Goal: Transaction & Acquisition: Purchase product/service

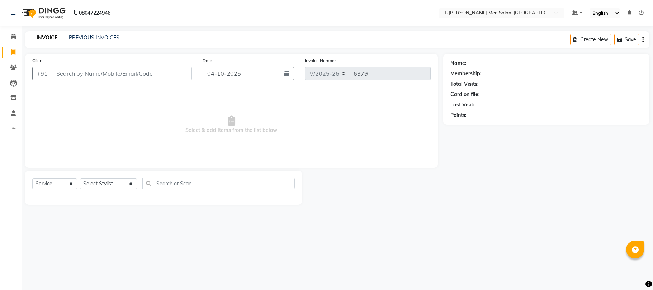
select select "4816"
select select "service"
click at [92, 183] on select "Select Stylist Ashok Kumar Gorkh nath (goru) Haneef khan Jaswinder singh (Veeru…" at bounding box center [108, 183] width 57 height 11
select select "29181"
click at [80, 178] on select "Select Stylist Ashok Kumar Gorkh nath (goru) Haneef khan Jaswinder singh (Veeru…" at bounding box center [108, 183] width 57 height 11
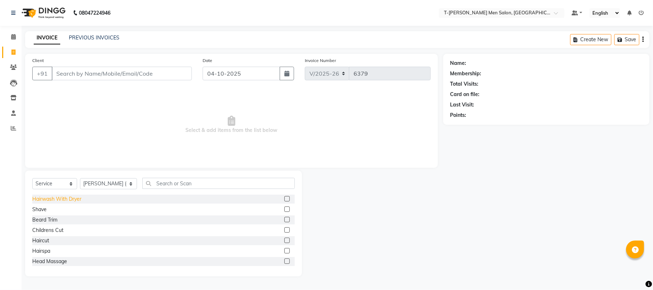
click at [53, 199] on div "Hairwash With Dryer" at bounding box center [56, 200] width 49 height 8
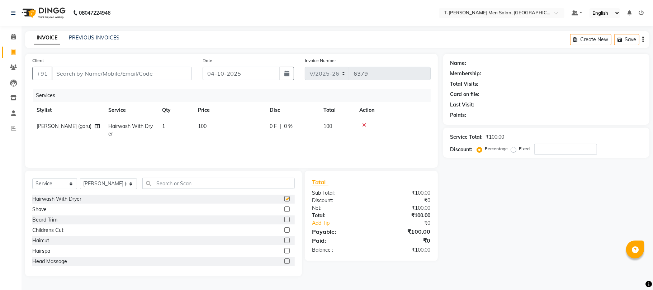
checkbox input "false"
click at [125, 75] on input "Client" at bounding box center [122, 74] width 140 height 14
type input "k"
type input "0"
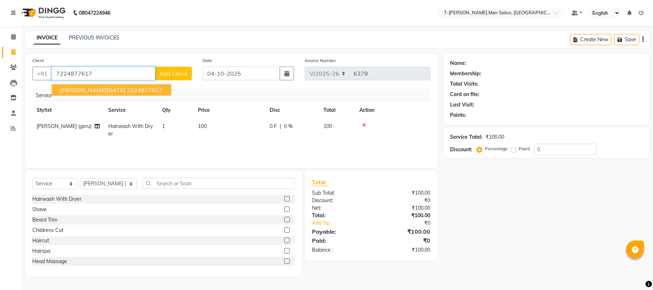
type input "7224877617"
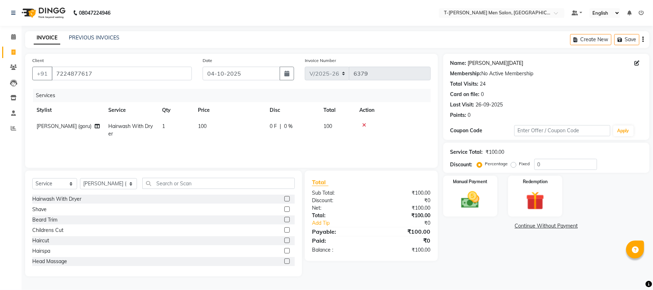
click at [495, 62] on link "[PERSON_NAME][DATE]" at bounding box center [496, 64] width 56 height 8
click at [481, 203] on img at bounding box center [470, 200] width 31 height 22
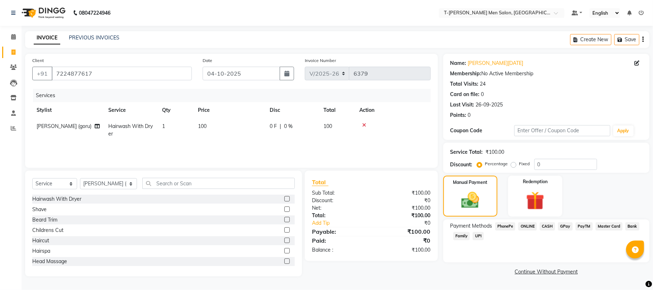
click at [550, 228] on span "CASH" at bounding box center [547, 226] width 15 height 8
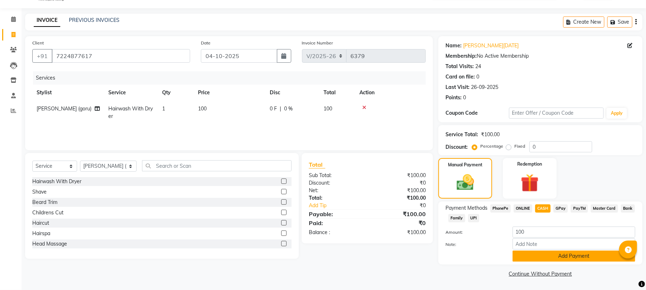
click at [539, 256] on button "Add Payment" at bounding box center [574, 256] width 123 height 11
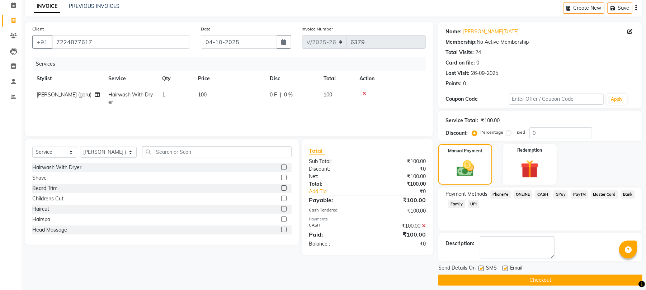
scroll to position [39, 0]
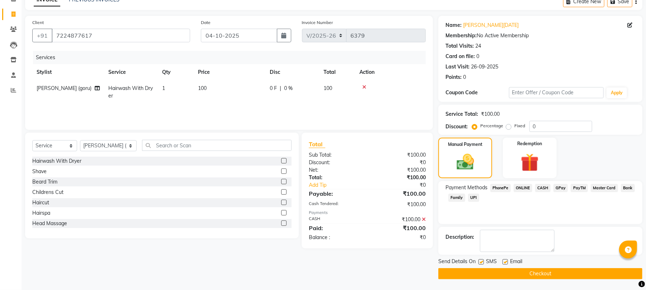
click at [507, 263] on label at bounding box center [505, 261] width 5 height 5
click at [507, 263] on input "checkbox" at bounding box center [505, 262] width 5 height 5
checkbox input "false"
click at [488, 271] on button "Checkout" at bounding box center [540, 273] width 204 height 11
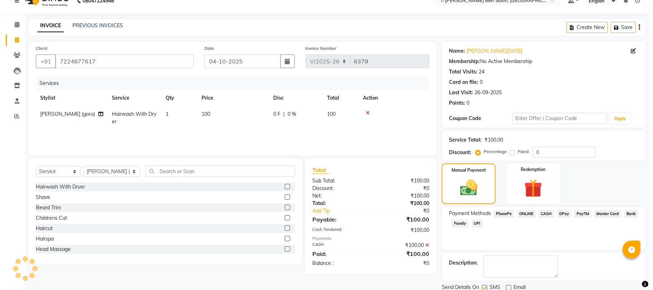
scroll to position [0, 0]
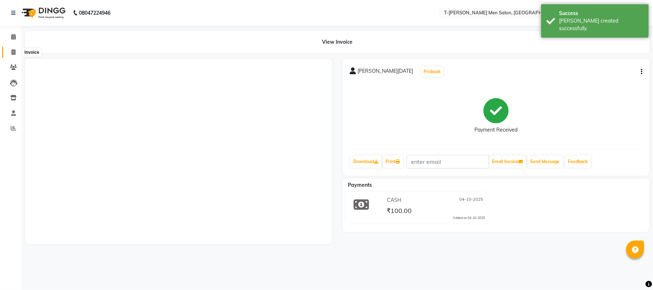
click at [14, 54] on icon at bounding box center [13, 52] width 4 height 5
select select "service"
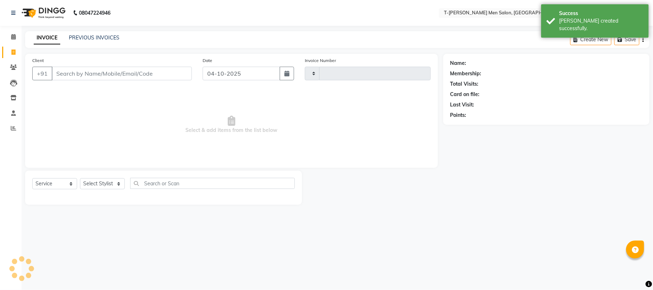
type input "6380"
select select "4816"
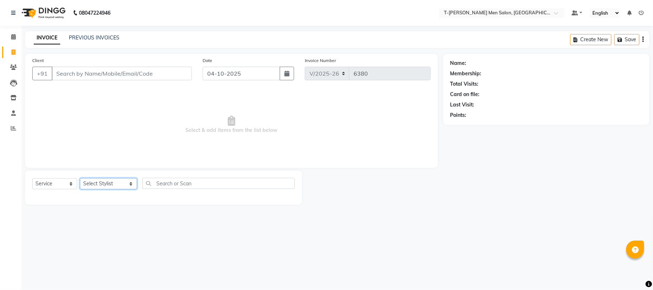
click at [107, 180] on select "Select Stylist [PERSON_NAME] [PERSON_NAME] (goru) [PERSON_NAME] [PERSON_NAME] (…" at bounding box center [108, 183] width 57 height 11
select select "29178"
click at [80, 178] on select "Select Stylist [PERSON_NAME] [PERSON_NAME] (goru) [PERSON_NAME] [PERSON_NAME] (…" at bounding box center [108, 183] width 57 height 11
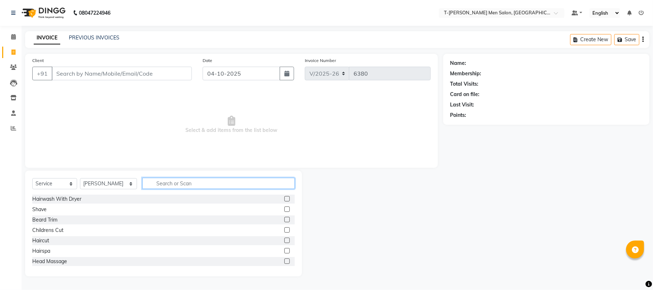
click at [179, 181] on input "text" at bounding box center [218, 183] width 152 height 11
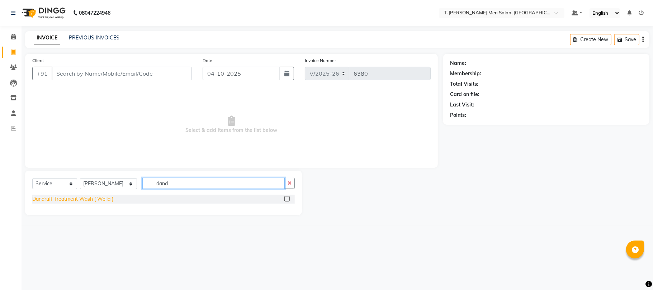
type input "dand"
click at [52, 197] on div "Dandruff Treatment Wash ( Wella )" at bounding box center [72, 200] width 81 height 8
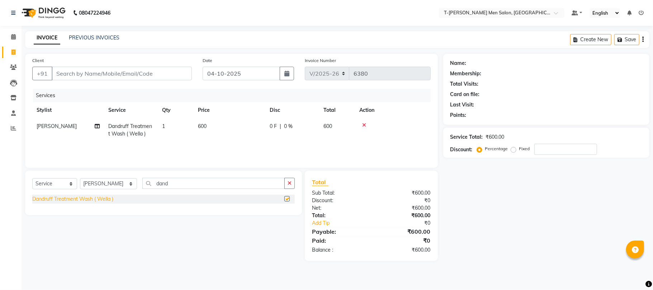
checkbox input "false"
click at [288, 184] on icon "button" at bounding box center [290, 183] width 4 height 5
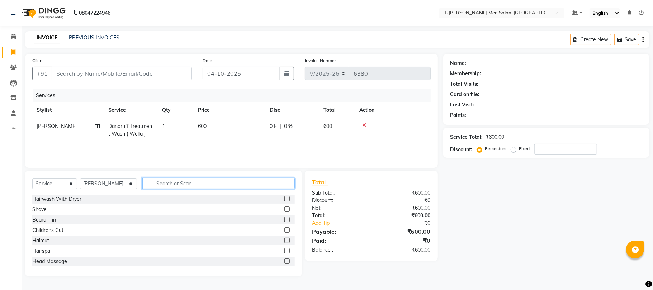
click at [273, 183] on input "text" at bounding box center [218, 183] width 152 height 11
type input "hair"
click at [292, 184] on button "button" at bounding box center [289, 183] width 10 height 11
click at [38, 253] on div "Hairspa" at bounding box center [41, 252] width 18 height 8
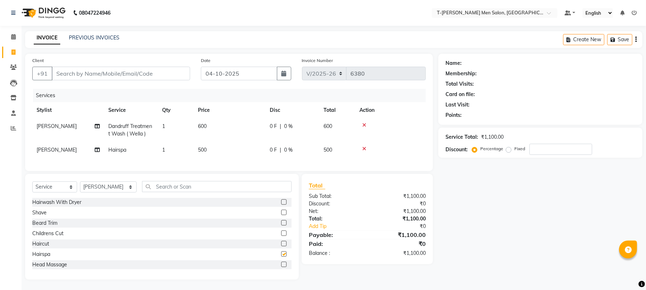
checkbox input "false"
click at [164, 73] on input "Client" at bounding box center [121, 74] width 138 height 14
click at [363, 126] on icon at bounding box center [364, 125] width 4 height 5
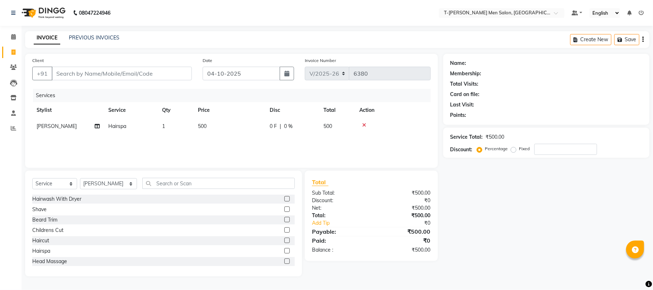
click at [363, 126] on icon at bounding box center [364, 125] width 4 height 5
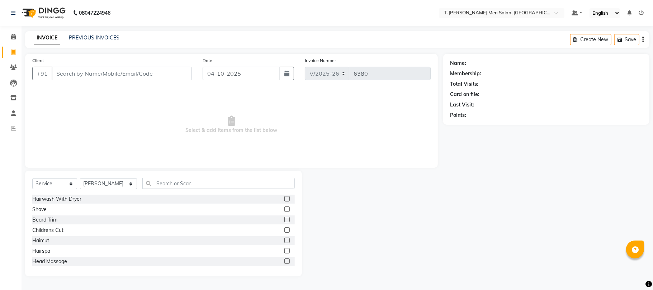
click at [209, 190] on div "Select Service Product Membership Package Voucher Prepaid Gift Card Select Styl…" at bounding box center [163, 186] width 263 height 17
click at [209, 184] on input "text" at bounding box center [218, 183] width 152 height 11
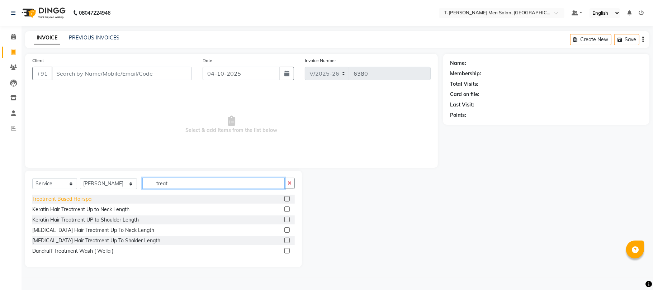
type input "treat"
click at [62, 199] on div "Treatment Based Hairspa" at bounding box center [61, 200] width 59 height 8
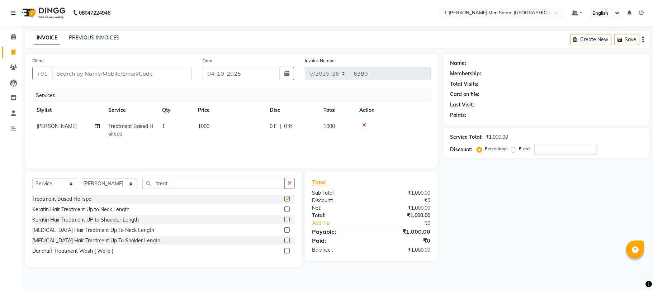
checkbox input "false"
click at [290, 185] on icon "button" at bounding box center [290, 183] width 4 height 5
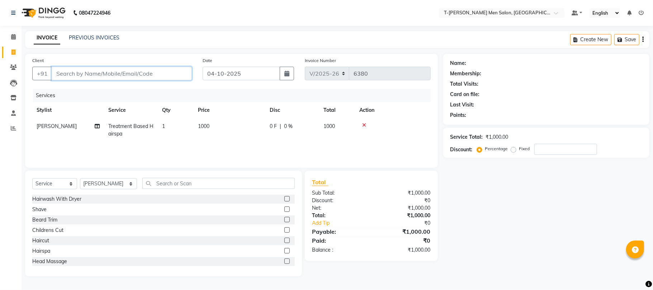
click at [154, 76] on input "Client" at bounding box center [122, 74] width 140 height 14
click at [116, 74] on input "Client" at bounding box center [122, 74] width 140 height 14
type input "8"
type input "0"
type input "8269503416"
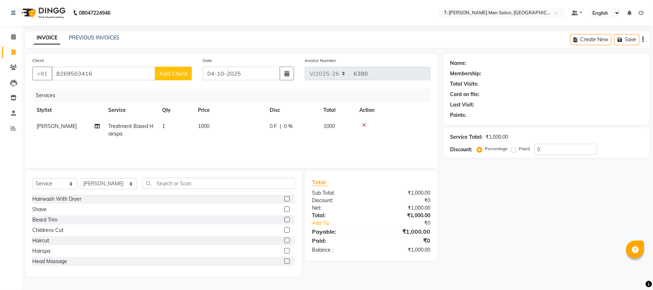
click at [171, 72] on span "Add Client" at bounding box center [173, 73] width 28 height 7
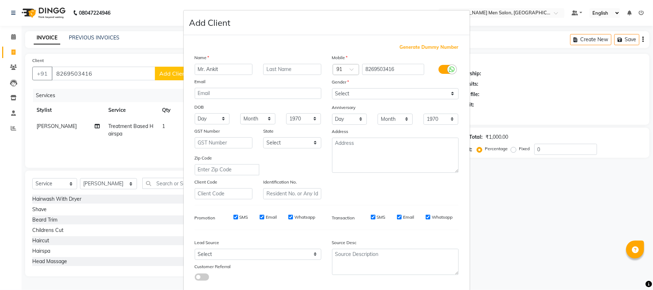
type input "Mr. Ankit"
type input "Sikarwar"
click at [220, 72] on input "Mr. Ankit" at bounding box center [224, 69] width 58 height 11
click at [217, 68] on input "Mr. Ankit Singh" at bounding box center [224, 69] width 58 height 11
type input "Mr. Ankit Singh"
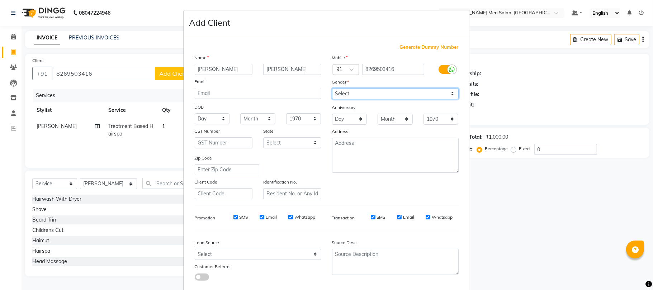
drag, startPoint x: 374, startPoint y: 90, endPoint x: 367, endPoint y: 98, distance: 10.7
click at [374, 90] on select "Select Male Female Other Prefer Not To Say" at bounding box center [395, 93] width 127 height 11
select select "male"
click at [332, 88] on select "Select Male Female Other Prefer Not To Say" at bounding box center [395, 93] width 127 height 11
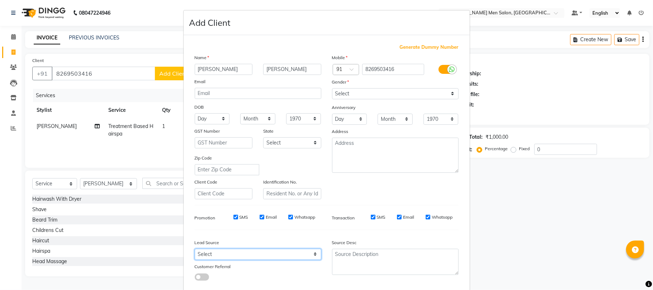
click at [277, 255] on select "Select Walk-in Referral Internet Friend Word of Mouth Advertisement Facebook Ju…" at bounding box center [258, 254] width 127 height 11
select select "32268"
click at [195, 249] on select "Select Walk-in Referral Internet Friend Word of Mouth Advertisement Facebook Ju…" at bounding box center [258, 254] width 127 height 11
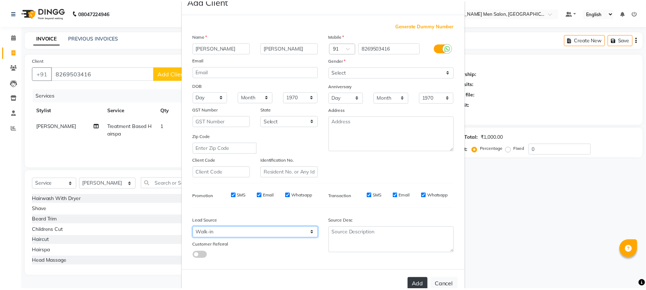
scroll to position [39, 0]
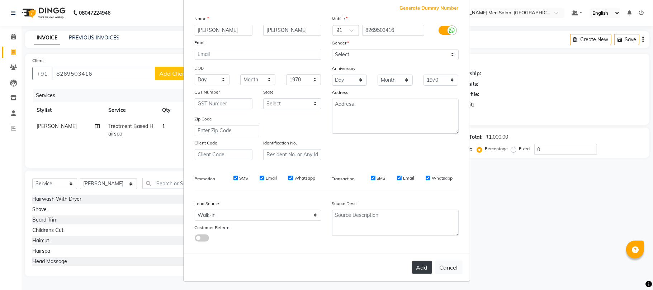
click at [420, 265] on button "Add" at bounding box center [422, 267] width 20 height 13
select select
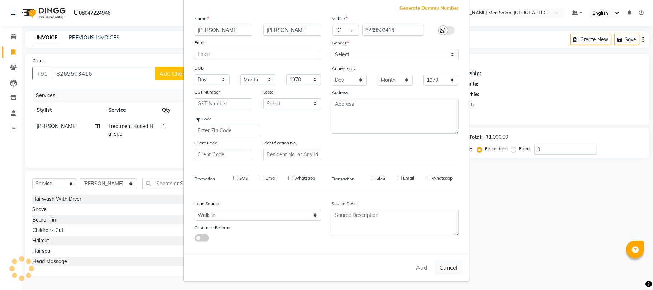
select select
checkbox input "false"
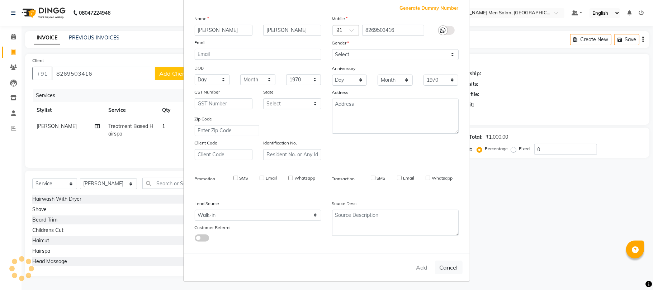
checkbox input "false"
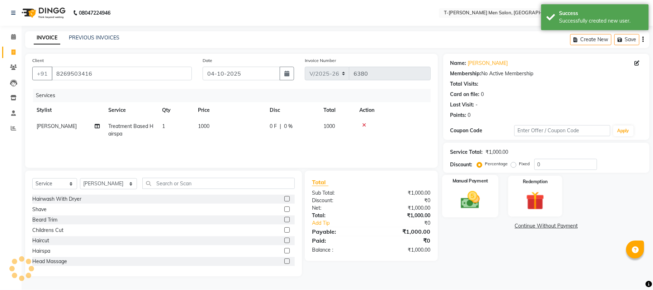
click at [463, 193] on img at bounding box center [470, 200] width 31 height 22
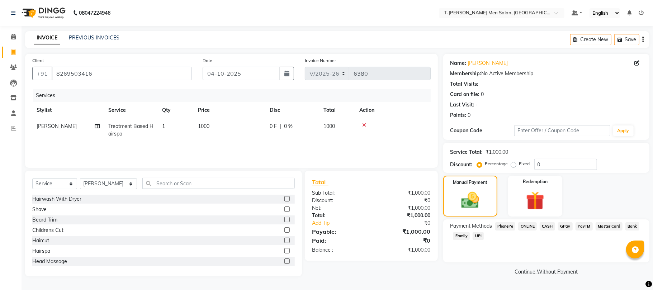
click at [528, 227] on span "ONLINE" at bounding box center [527, 226] width 19 height 8
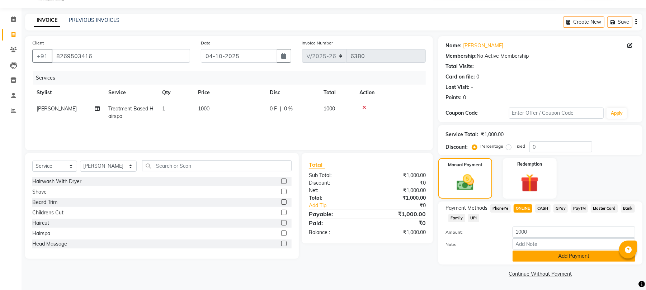
click at [534, 258] on button "Add Payment" at bounding box center [574, 256] width 123 height 11
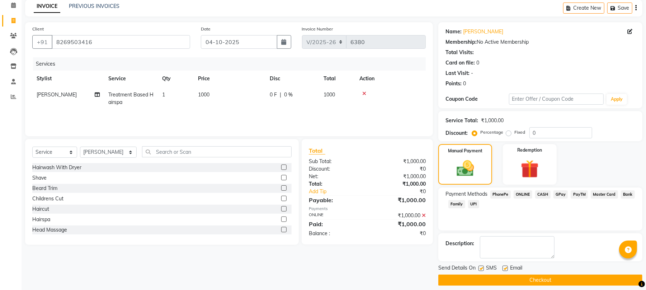
scroll to position [39, 0]
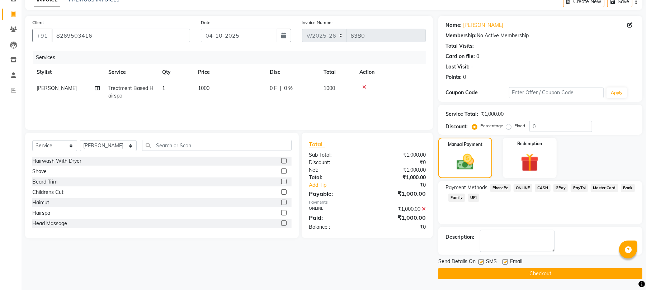
click at [505, 262] on label at bounding box center [505, 261] width 5 height 5
click at [505, 262] on input "checkbox" at bounding box center [505, 262] width 5 height 5
checkbox input "false"
click at [560, 128] on input "0" at bounding box center [561, 126] width 63 height 11
type input "10"
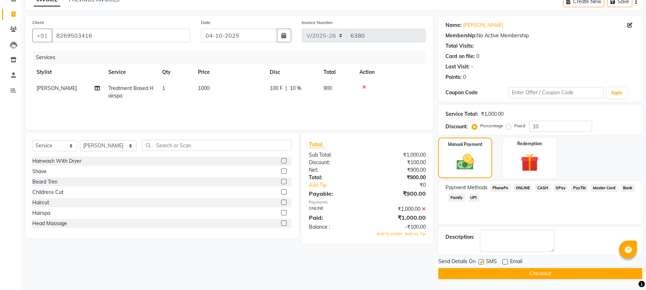
click at [424, 207] on icon at bounding box center [424, 209] width 4 height 5
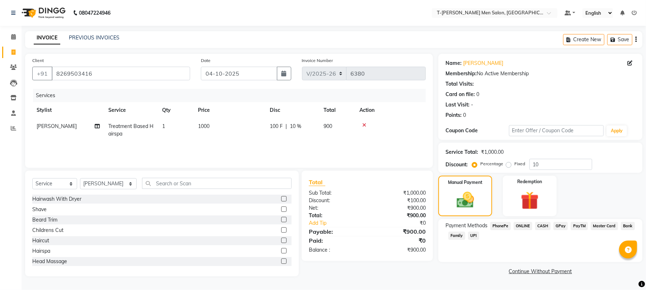
scroll to position [0, 0]
click at [531, 227] on span "ONLINE" at bounding box center [527, 226] width 19 height 8
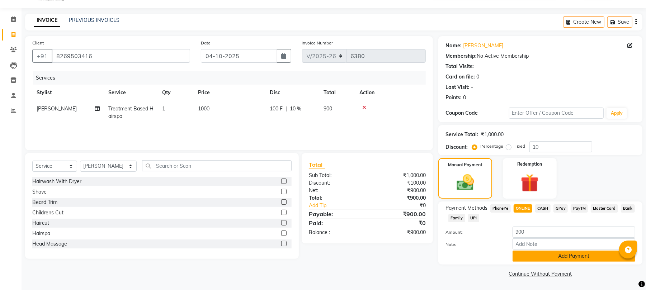
click at [531, 253] on button "Add Payment" at bounding box center [574, 256] width 123 height 11
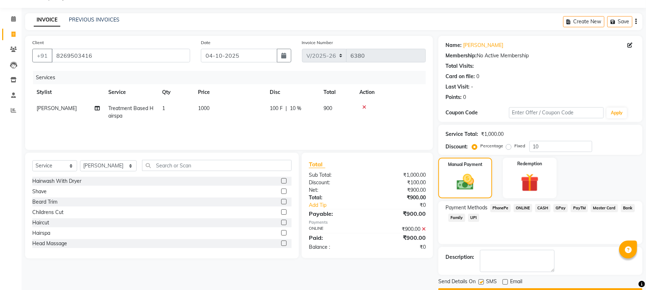
scroll to position [39, 0]
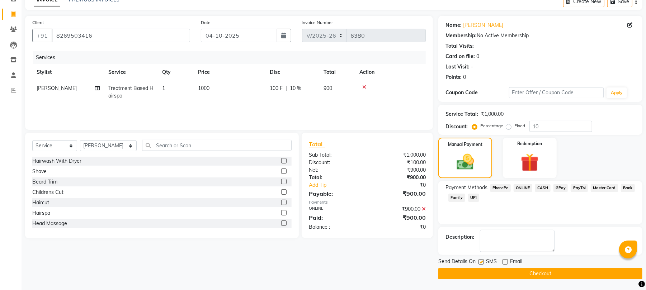
drag, startPoint x: 496, startPoint y: 271, endPoint x: 481, endPoint y: 266, distance: 15.2
click at [495, 272] on button "Checkout" at bounding box center [540, 273] width 204 height 11
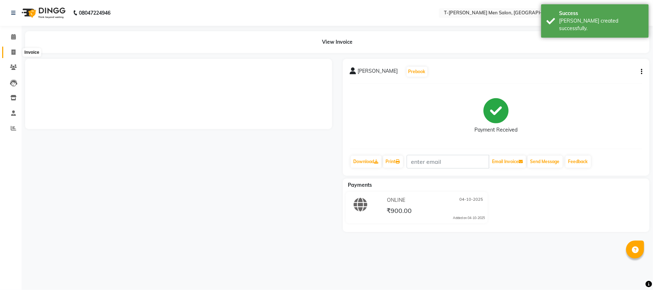
click at [15, 49] on span at bounding box center [13, 52] width 13 height 8
select select "service"
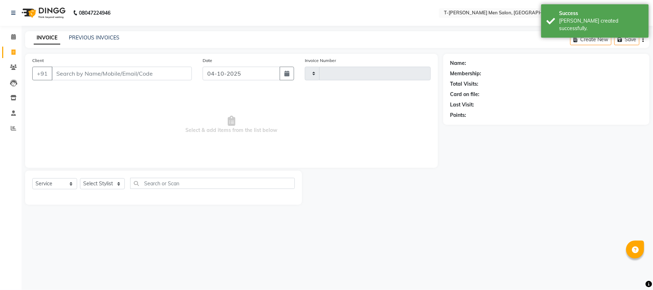
type input "6381"
select select "4816"
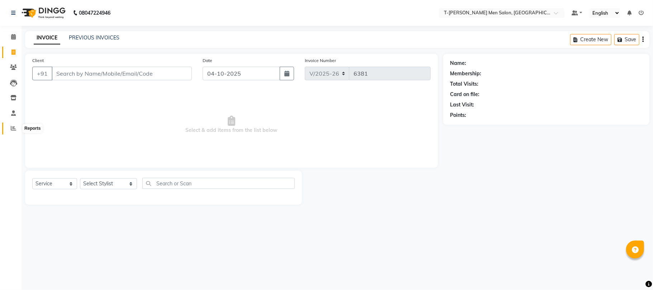
click at [9, 128] on span at bounding box center [13, 128] width 13 height 8
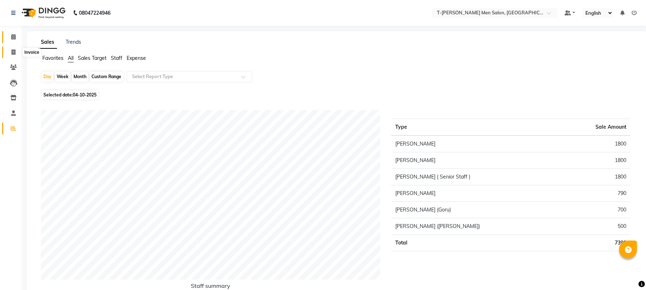
drag, startPoint x: 11, startPoint y: 48, endPoint x: 18, endPoint y: 39, distance: 11.2
click at [10, 48] on span at bounding box center [13, 52] width 13 height 8
select select "service"
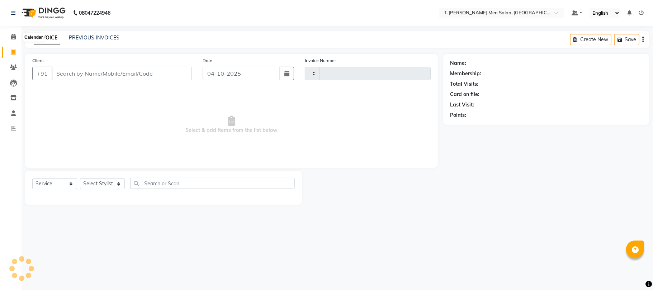
type input "6381"
select select "4816"
click at [98, 182] on select "Select Stylist [PERSON_NAME] [PERSON_NAME] (goru) [PERSON_NAME] [PERSON_NAME] (…" at bounding box center [108, 183] width 57 height 11
select select "29432"
click at [80, 178] on select "Select Stylist [PERSON_NAME] [PERSON_NAME] (goru) [PERSON_NAME] [PERSON_NAME] (…" at bounding box center [108, 183] width 57 height 11
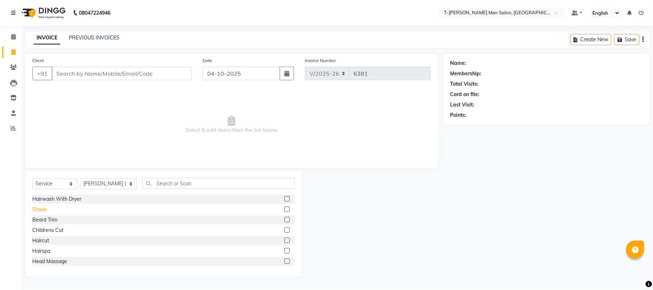
click at [41, 209] on div "Shave" at bounding box center [39, 210] width 14 height 8
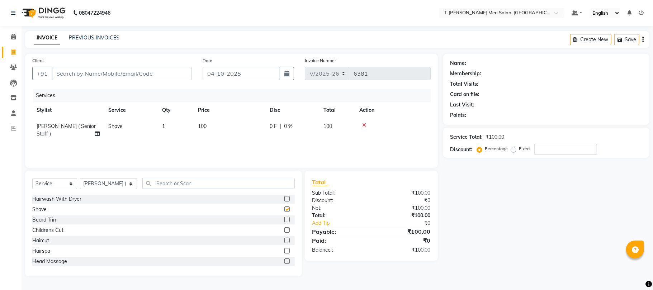
checkbox input "false"
click at [89, 69] on input "Client" at bounding box center [122, 74] width 140 height 14
type input "s"
type input "0"
type input "9131192496"
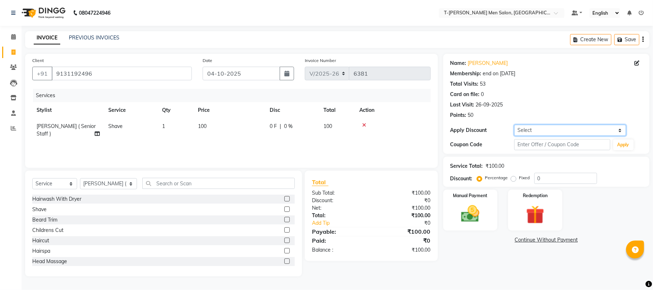
click at [537, 127] on select "Select Membership → T - Rex Membership (wtih W end 10% & W day 20)%" at bounding box center [570, 130] width 112 height 11
select select "1: Object"
click at [514, 125] on select "Select Membership → T - Rex Membership (wtih W end 10% & W day 20)%" at bounding box center [570, 130] width 112 height 11
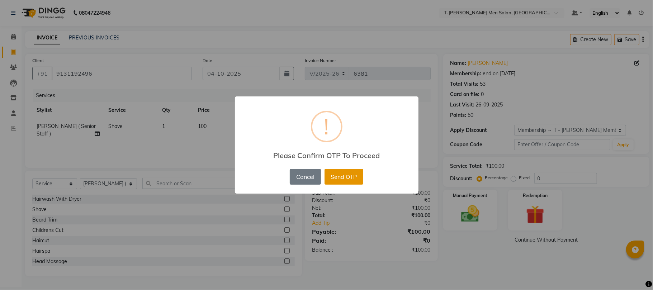
click at [349, 175] on button "Send OTP" at bounding box center [344, 177] width 39 height 16
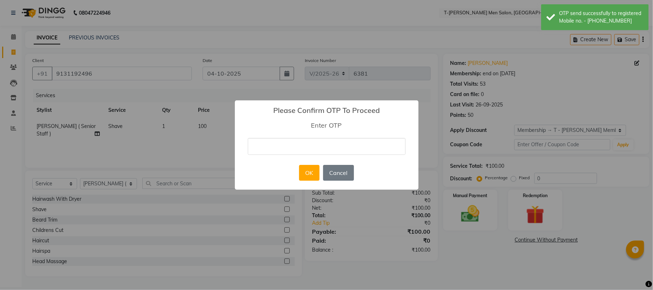
click at [333, 146] on input "text" at bounding box center [327, 146] width 158 height 17
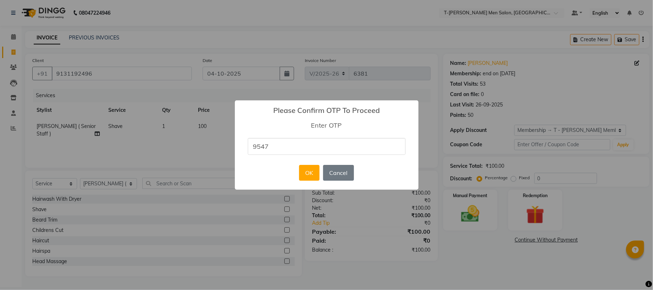
type input "9547"
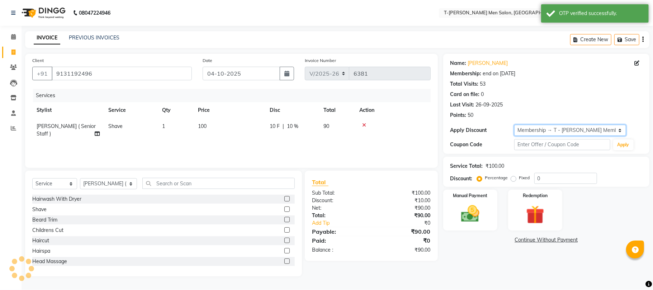
type input "10"
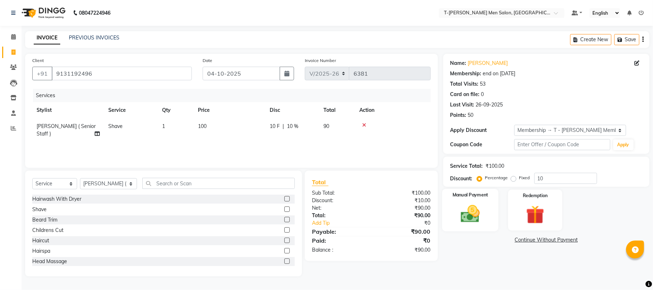
click at [475, 210] on img at bounding box center [470, 214] width 31 height 22
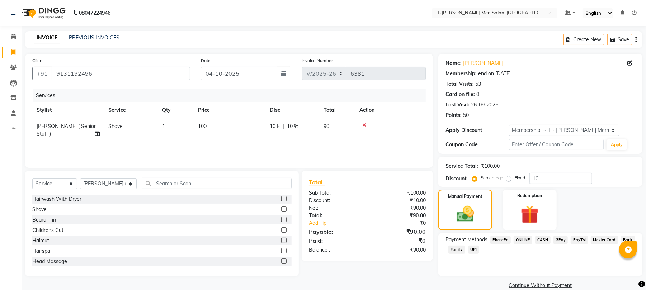
click at [543, 240] on span "CASH" at bounding box center [542, 240] width 15 height 8
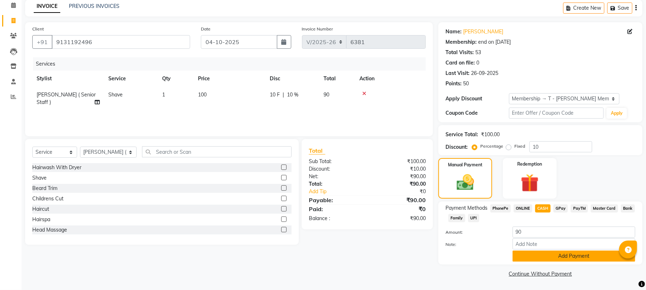
click at [533, 251] on button "Add Payment" at bounding box center [574, 256] width 123 height 11
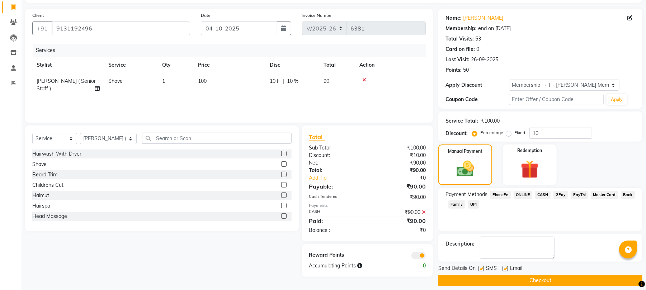
scroll to position [52, 0]
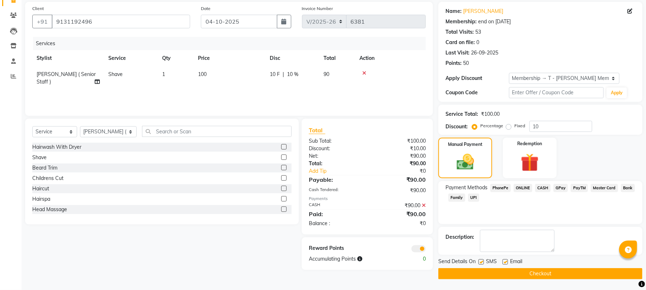
click at [505, 260] on label at bounding box center [505, 261] width 5 height 5
click at [505, 260] on input "checkbox" at bounding box center [505, 262] width 5 height 5
checkbox input "false"
click at [504, 270] on button "Checkout" at bounding box center [540, 273] width 204 height 11
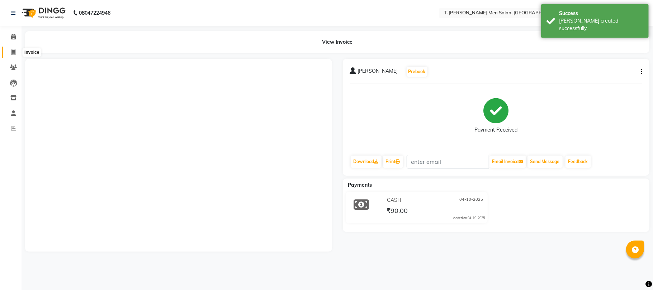
click at [13, 50] on icon at bounding box center [13, 52] width 4 height 5
select select "service"
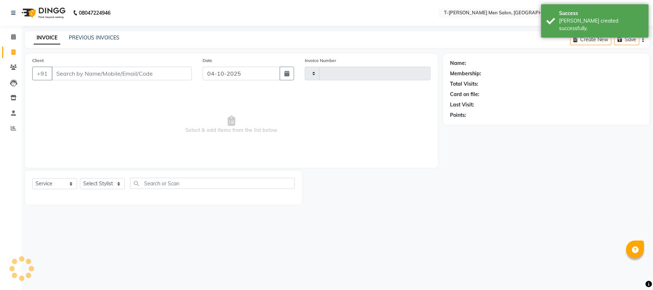
type input "6382"
select select "4816"
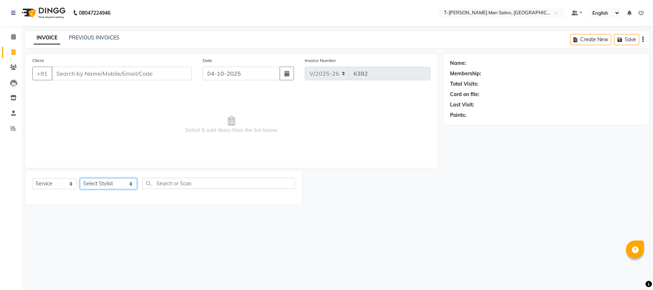
click at [105, 184] on select "Select Stylist [PERSON_NAME] [PERSON_NAME] (goru) [PERSON_NAME] [PERSON_NAME] (…" at bounding box center [108, 183] width 57 height 11
select select "29178"
click at [80, 178] on select "Select Stylist [PERSON_NAME] [PERSON_NAME] (goru) [PERSON_NAME] [PERSON_NAME] (…" at bounding box center [108, 183] width 57 height 11
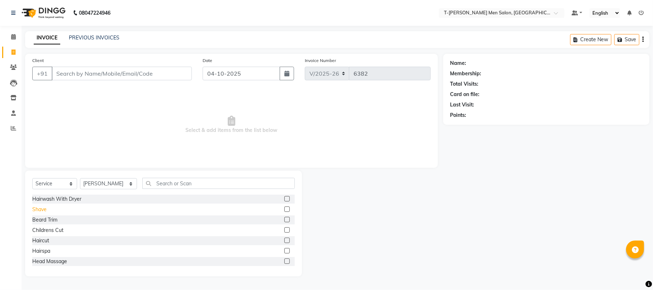
click at [40, 212] on div "Shave" at bounding box center [39, 210] width 14 height 8
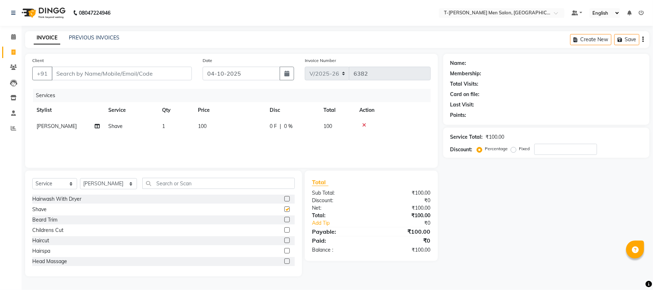
checkbox input "false"
click at [151, 75] on input "Client" at bounding box center [122, 74] width 140 height 14
type input "s"
type input "0"
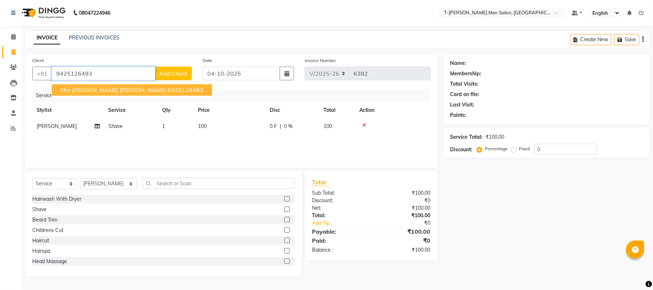
type input "9425126493"
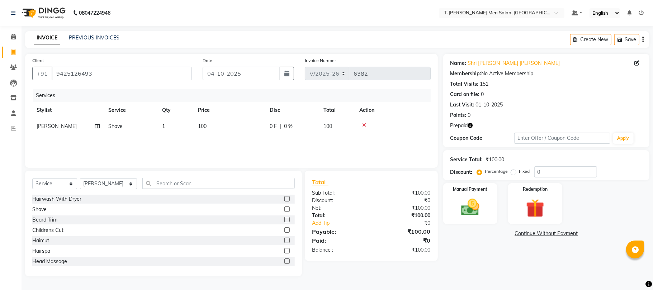
click at [471, 123] on button "button" at bounding box center [470, 126] width 5 height 8
click at [479, 211] on img at bounding box center [470, 208] width 31 height 22
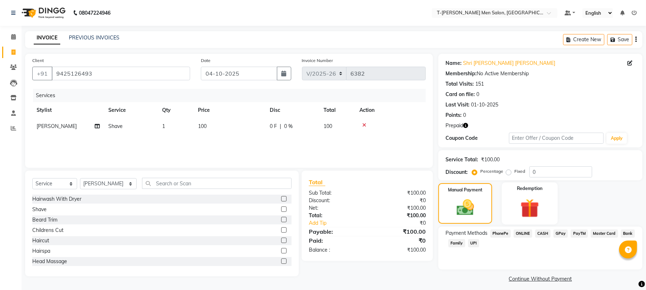
click at [528, 208] on img at bounding box center [529, 208] width 31 height 23
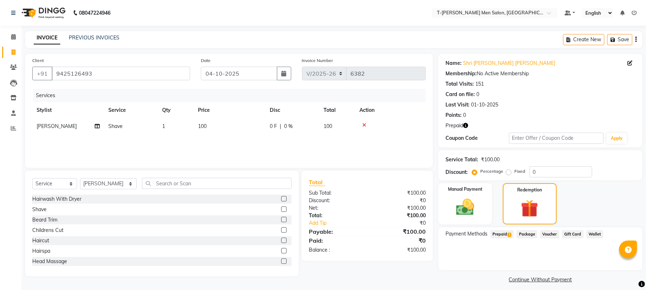
click at [508, 233] on span "1" at bounding box center [510, 235] width 4 height 4
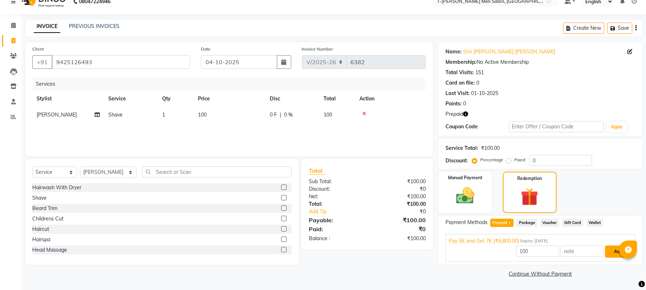
click at [609, 253] on button "Add" at bounding box center [618, 252] width 26 height 12
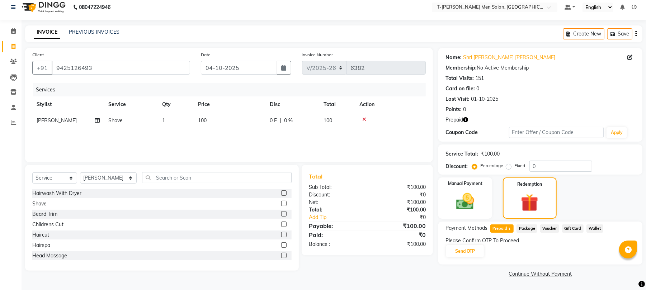
scroll to position [6, 0]
click at [464, 254] on button "Send OTP" at bounding box center [465, 251] width 38 height 12
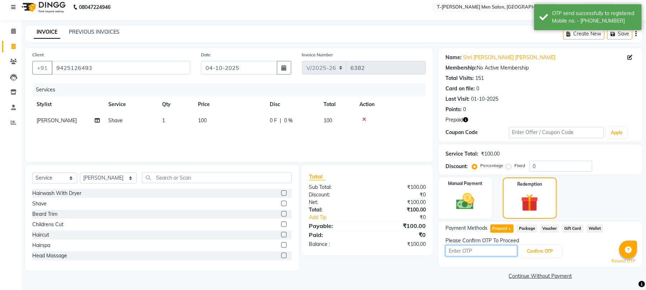
click at [467, 247] on input "text" at bounding box center [482, 250] width 72 height 11
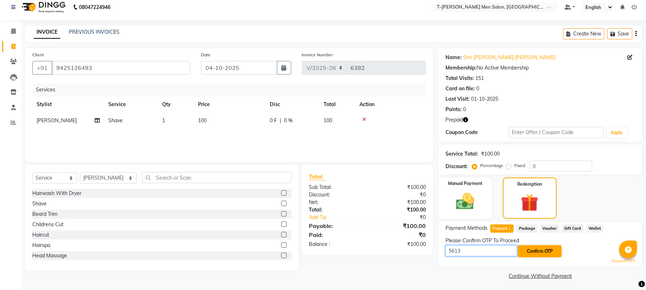
type input "5613"
click at [530, 253] on button "Confirm OTP" at bounding box center [540, 251] width 44 height 12
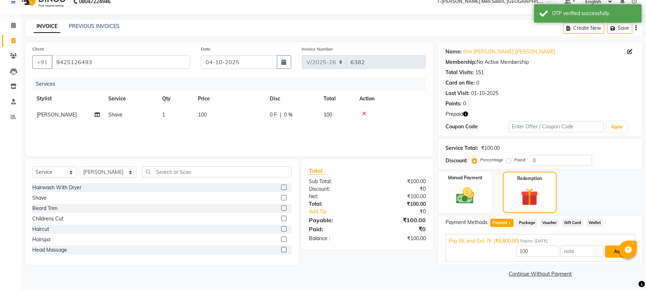
click at [611, 255] on button "Add" at bounding box center [618, 252] width 26 height 12
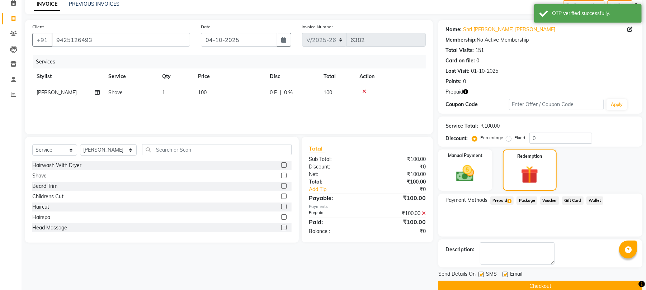
scroll to position [46, 0]
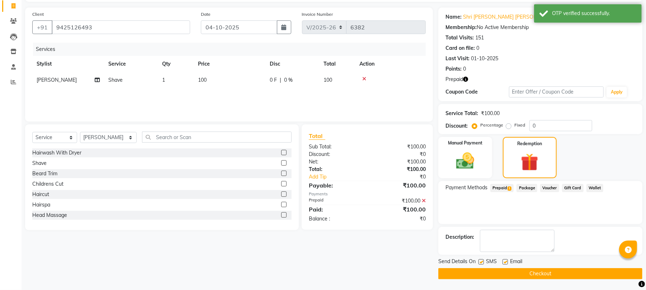
click at [505, 263] on label at bounding box center [505, 261] width 5 height 5
click at [505, 263] on input "checkbox" at bounding box center [505, 262] width 5 height 5
checkbox input "false"
drag, startPoint x: 498, startPoint y: 274, endPoint x: 494, endPoint y: 267, distance: 8.4
click at [498, 272] on button "Checkout" at bounding box center [540, 273] width 204 height 11
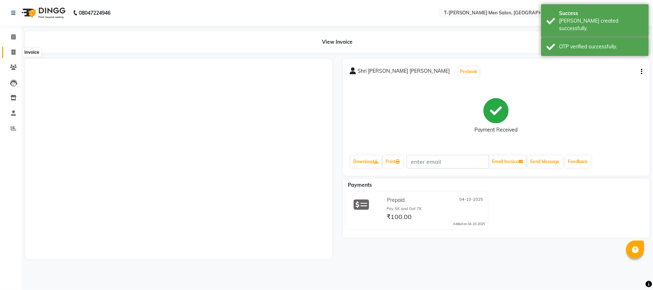
click at [14, 48] on span at bounding box center [13, 52] width 13 height 8
select select "service"
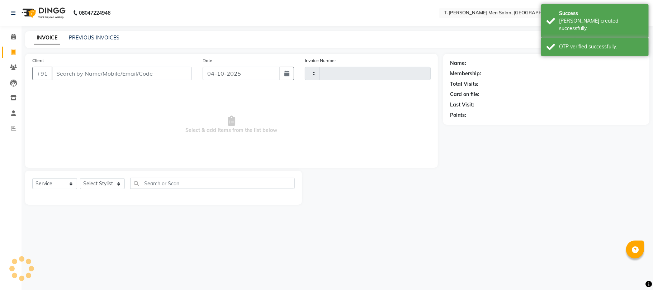
type input "6384"
select select "4816"
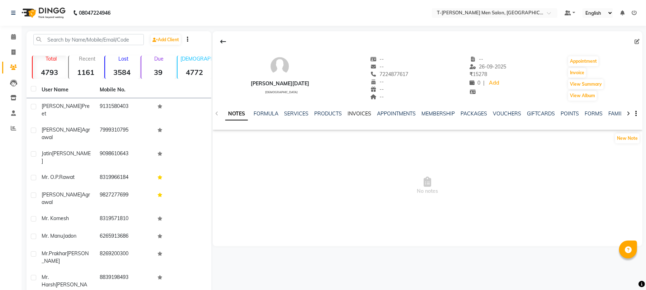
click at [361, 112] on link "INVOICES" at bounding box center [360, 113] width 24 height 6
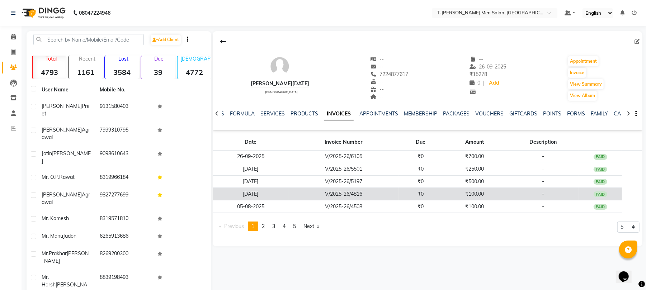
click at [362, 195] on td "V/2025-26/4816" at bounding box center [343, 194] width 110 height 13
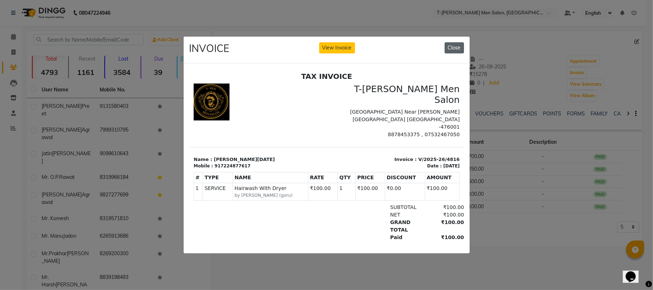
click at [453, 45] on button "Close" at bounding box center [454, 47] width 19 height 11
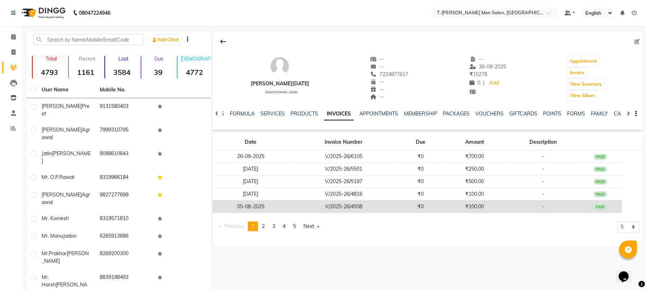
click at [414, 213] on td "₹0" at bounding box center [420, 207] width 43 height 13
click at [413, 205] on td "₹0" at bounding box center [420, 207] width 43 height 13
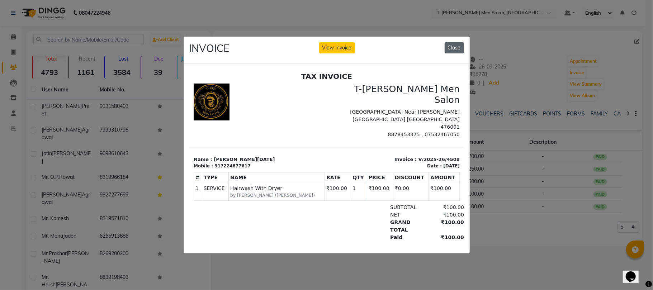
click at [454, 46] on button "Close" at bounding box center [454, 47] width 19 height 11
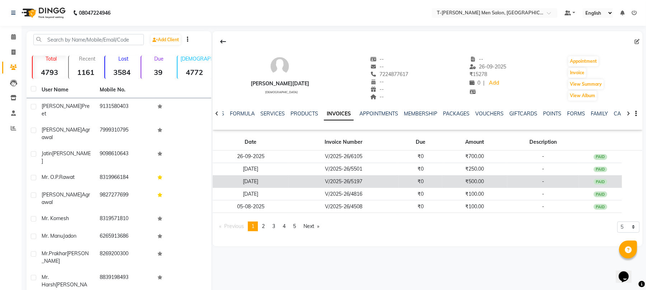
click at [380, 186] on td "V/2025-26/5197" at bounding box center [343, 181] width 110 height 13
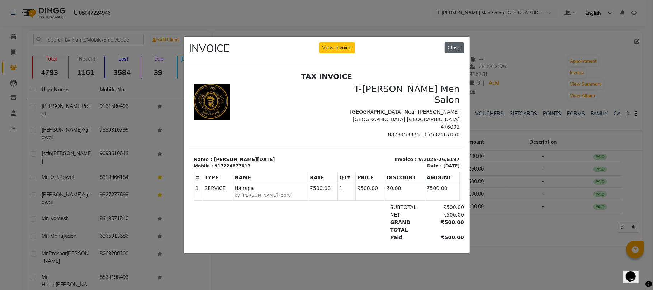
click at [448, 42] on button "Close" at bounding box center [454, 47] width 19 height 11
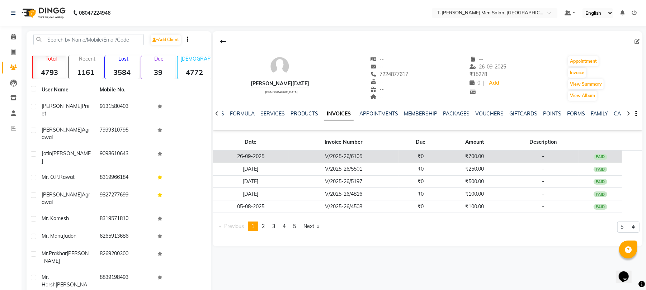
click at [399, 154] on td "₹0" at bounding box center [420, 157] width 43 height 13
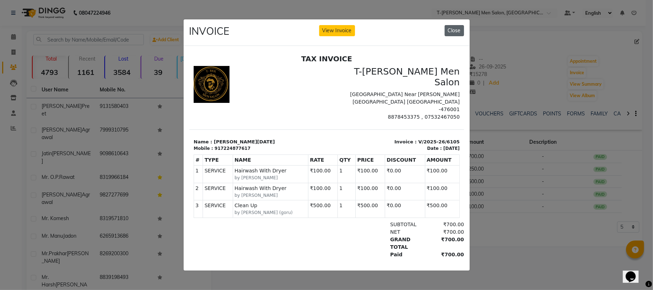
click at [449, 25] on button "Close" at bounding box center [454, 30] width 19 height 11
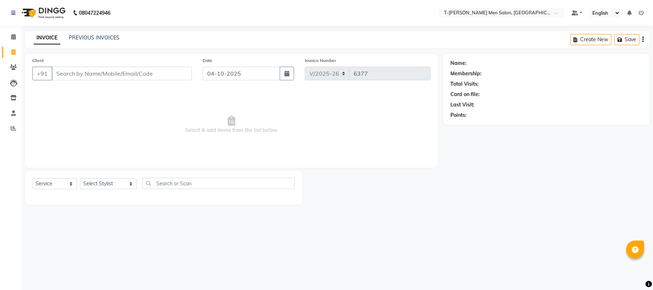
select select "4816"
select select "service"
click at [93, 187] on select "Select Stylist [PERSON_NAME] [PERSON_NAME] (goru) [PERSON_NAME] [PERSON_NAME] (…" at bounding box center [108, 183] width 57 height 11
select select "90968"
click at [80, 178] on select "Select Stylist [PERSON_NAME] [PERSON_NAME] (goru) [PERSON_NAME] [PERSON_NAME] (…" at bounding box center [108, 183] width 57 height 11
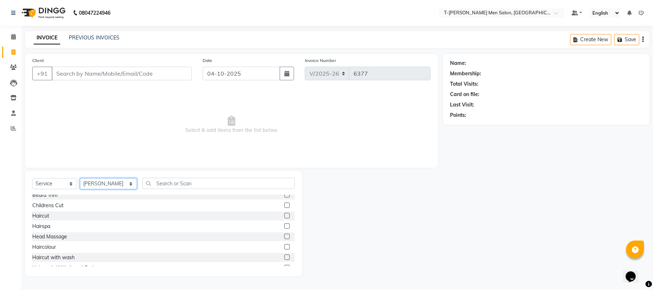
scroll to position [48, 0]
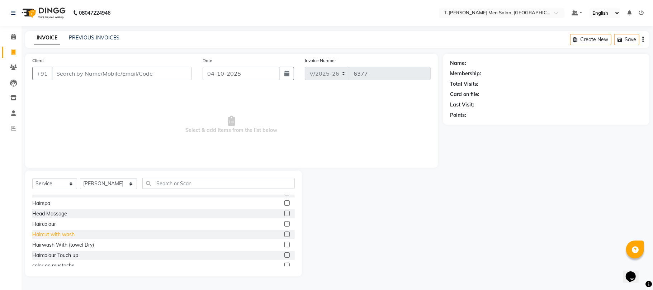
click at [65, 231] on div "Haircut with wash" at bounding box center [53, 235] width 42 height 8
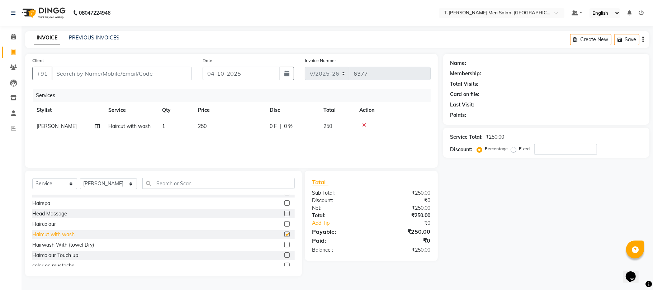
checkbox input "false"
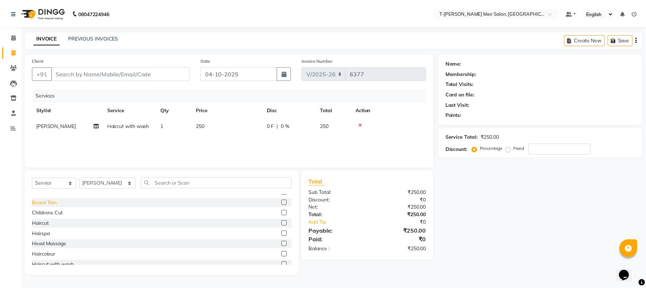
scroll to position [0, 0]
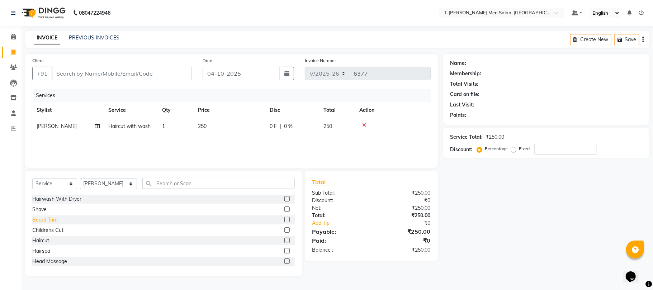
click at [50, 216] on div "Beard Trim" at bounding box center [44, 220] width 25 height 8
checkbox input "false"
click at [131, 73] on input "Client" at bounding box center [122, 74] width 140 height 14
click at [144, 73] on input "Client" at bounding box center [122, 74] width 140 height 14
click at [171, 74] on input "Client" at bounding box center [122, 74] width 140 height 14
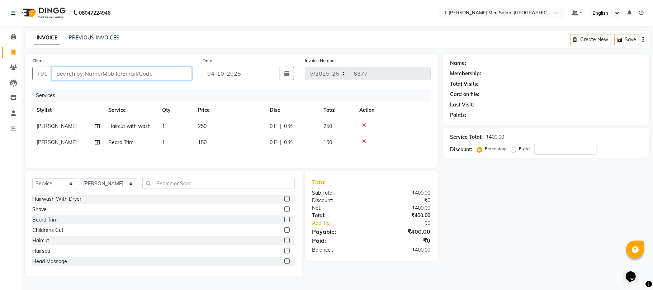
type input "7"
type input "0"
type input "7898268043"
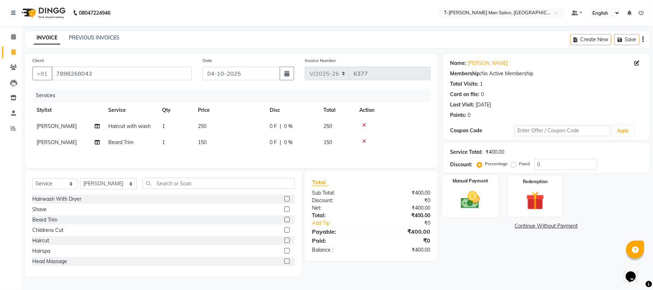
click at [478, 200] on img at bounding box center [470, 200] width 31 height 22
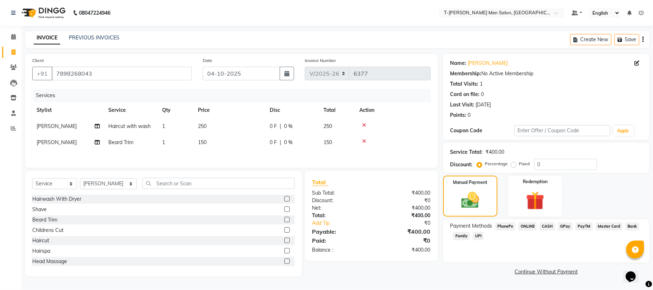
click at [533, 226] on span "ONLINE" at bounding box center [527, 226] width 19 height 8
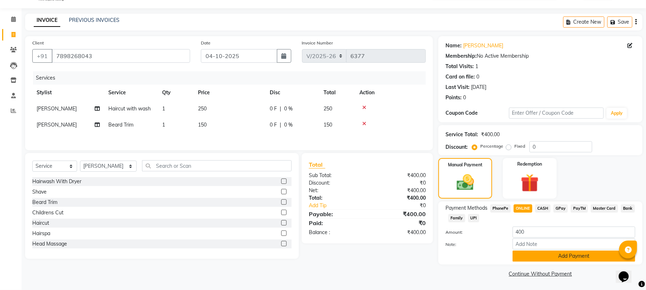
click at [524, 260] on button "Add Payment" at bounding box center [574, 256] width 123 height 11
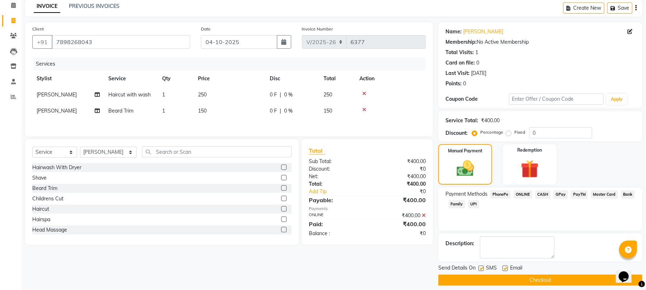
scroll to position [39, 0]
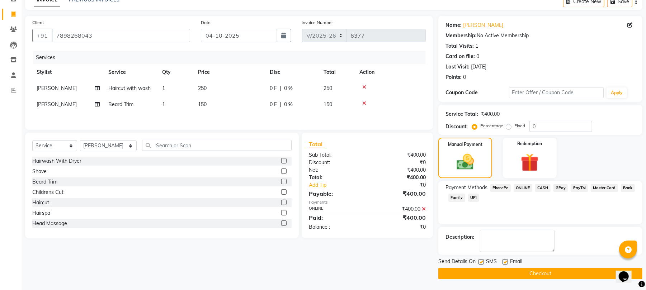
click at [504, 263] on label at bounding box center [505, 261] width 5 height 5
click at [504, 263] on input "checkbox" at bounding box center [505, 262] width 5 height 5
checkbox input "false"
click at [504, 272] on button "Checkout" at bounding box center [540, 273] width 204 height 11
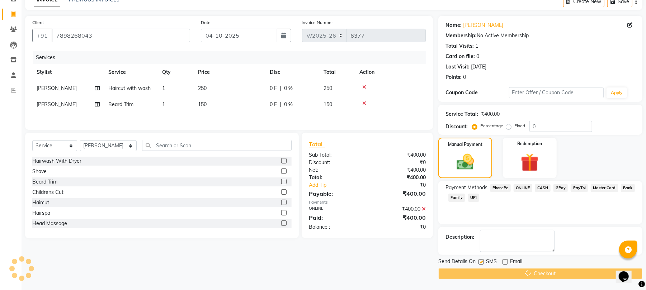
scroll to position [0, 0]
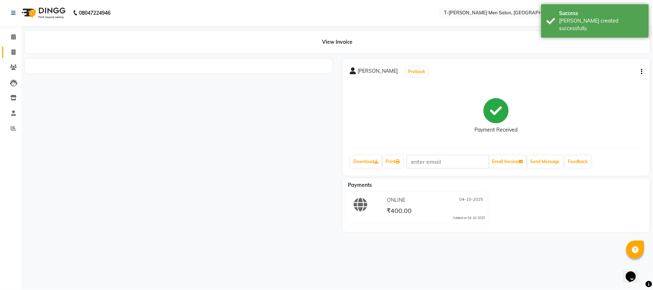
click at [11, 51] on icon at bounding box center [13, 52] width 4 height 5
select select "service"
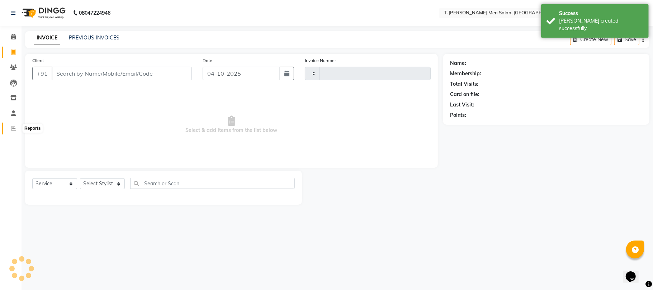
type input "6383"
select select "4816"
click at [17, 129] on span at bounding box center [13, 128] width 13 height 8
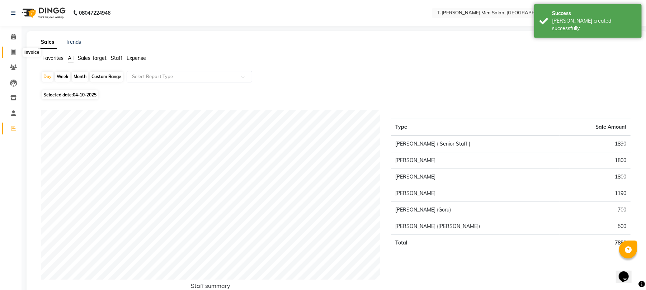
click at [10, 51] on span at bounding box center [13, 52] width 13 height 8
select select "service"
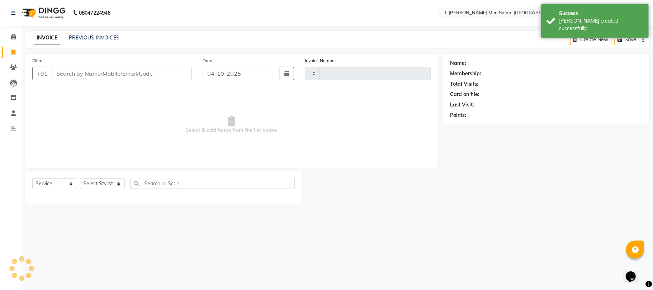
type input "6383"
select select "4816"
